Goal: Information Seeking & Learning: Learn about a topic

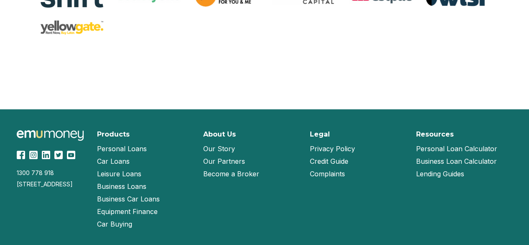
scroll to position [899, 0]
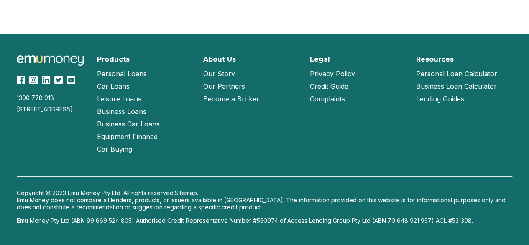
click at [348, 188] on div "Copyright © 2023 Emu Money Pty Ltd. All rights reserved. Sitemap. Emu Money doe…" at bounding box center [264, 200] width 495 height 48
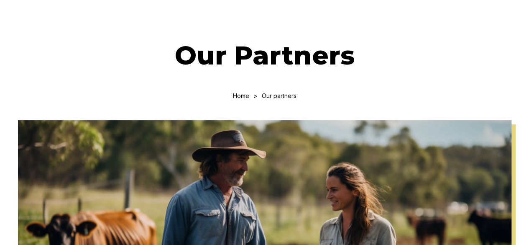
scroll to position [0, 0]
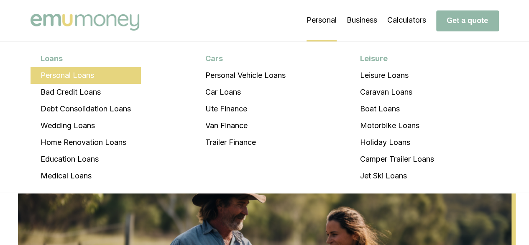
click at [67, 71] on li "Personal Loans" at bounding box center [86, 75] width 110 height 17
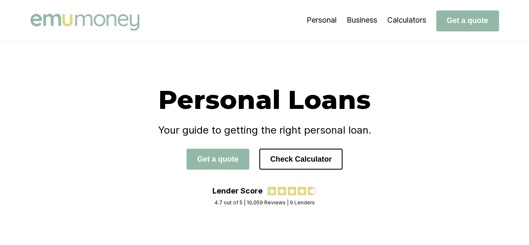
drag, startPoint x: 231, startPoint y: 175, endPoint x: 224, endPoint y: 169, distance: 8.9
click at [224, 169] on div "Personal Loans Your guide to getting the right personal loan. Get a quote Check…" at bounding box center [265, 135] width 468 height 102
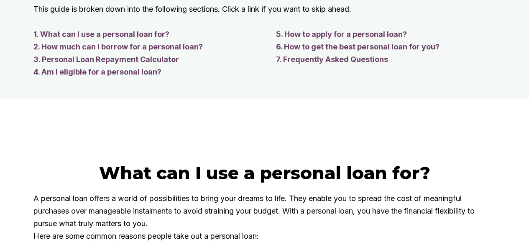
scroll to position [822, 0]
click at [159, 40] on link "1. What can I use a personal loan for?" at bounding box center [146, 34] width 226 height 13
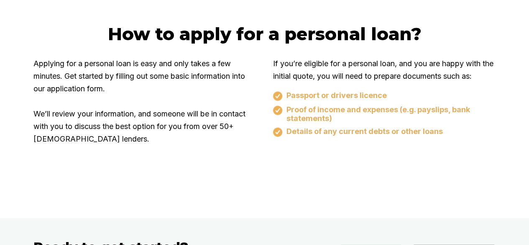
scroll to position [2405, 0]
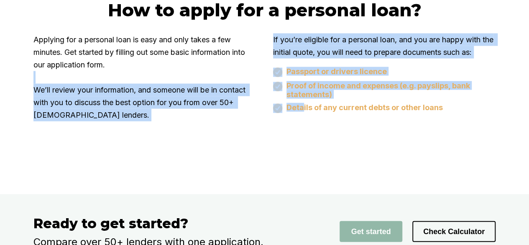
drag, startPoint x: 304, startPoint y: 178, endPoint x: 182, endPoint y: 126, distance: 133.0
click at [182, 126] on div "Applying for a personal loan is easy and only takes a few minutes. Get started …" at bounding box center [264, 82] width 462 height 98
click at [222, 121] on p "Applying for a personal loan is easy and only takes a few minutes. Get started …" at bounding box center [144, 77] width 223 height 88
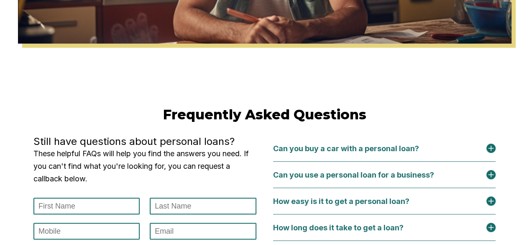
scroll to position [3323, 0]
